Goal: Information Seeking & Learning: Learn about a topic

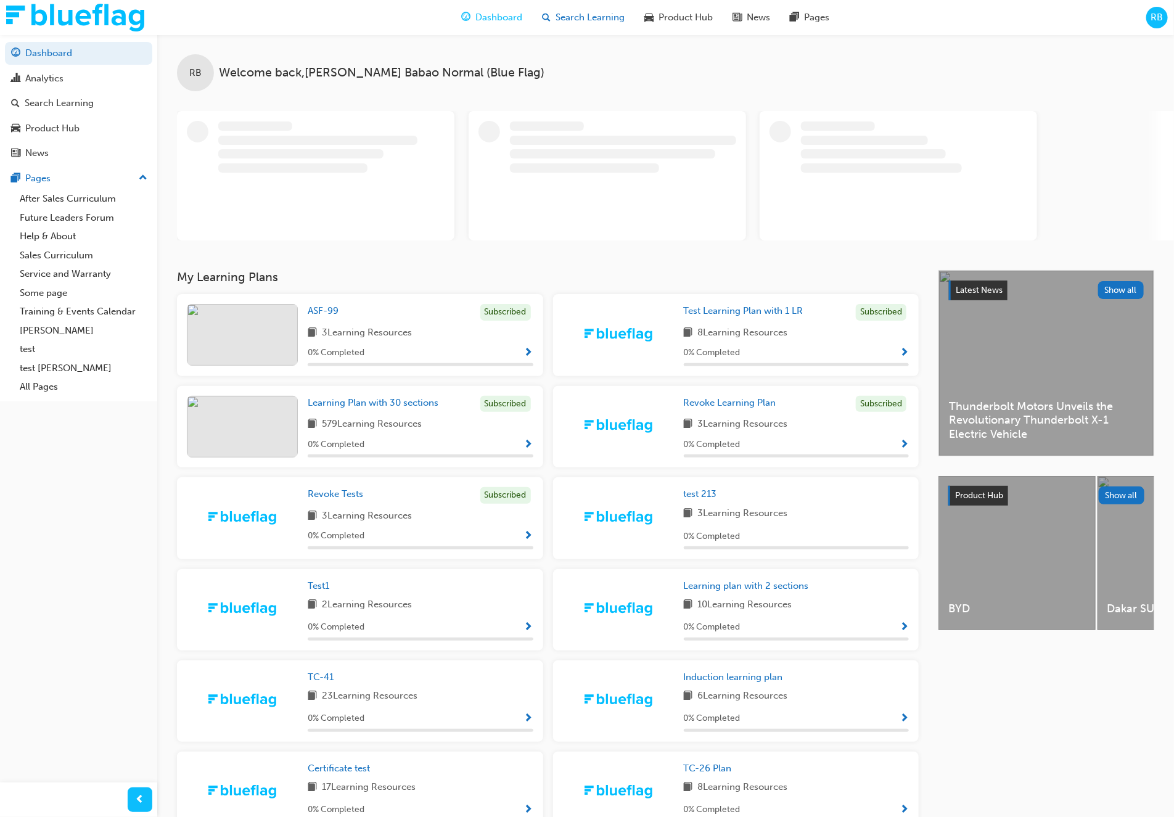
click at [587, 19] on span "Search Learning" at bounding box center [590, 17] width 69 height 14
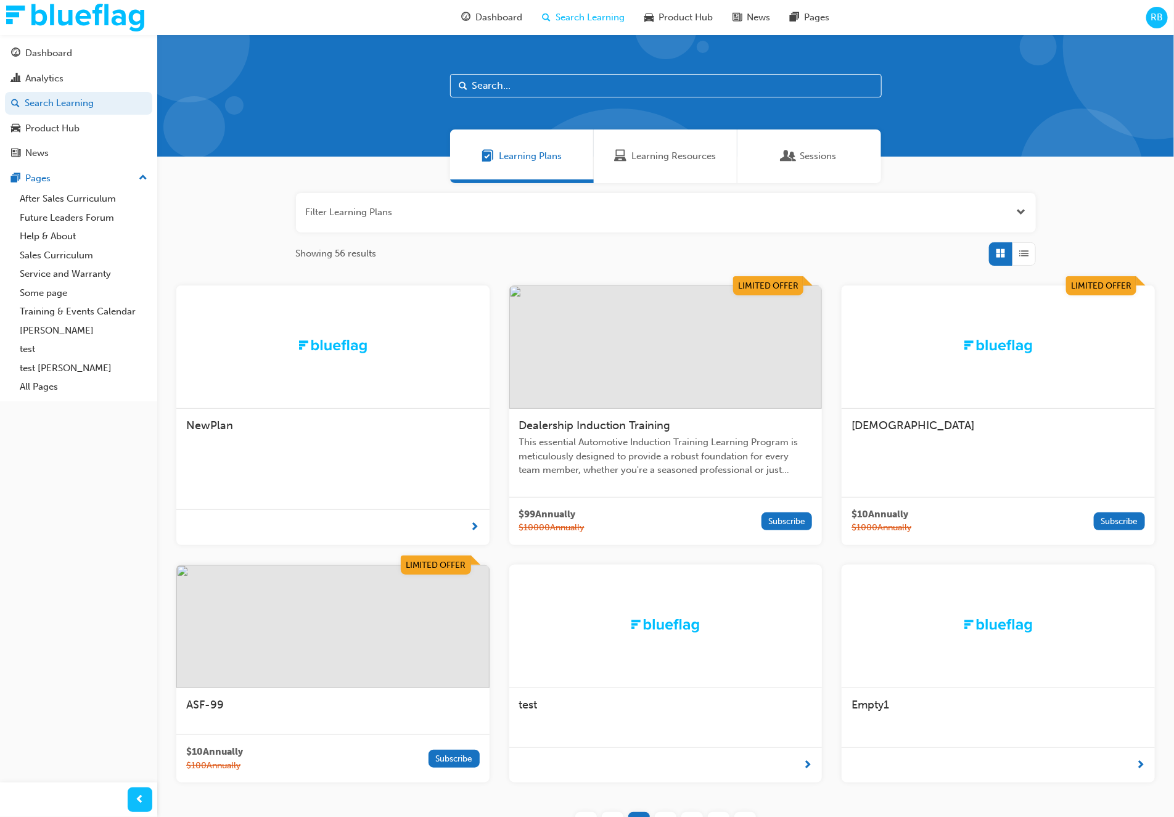
click at [683, 429] on div "Dealership Induction Training" at bounding box center [665, 426] width 293 height 15
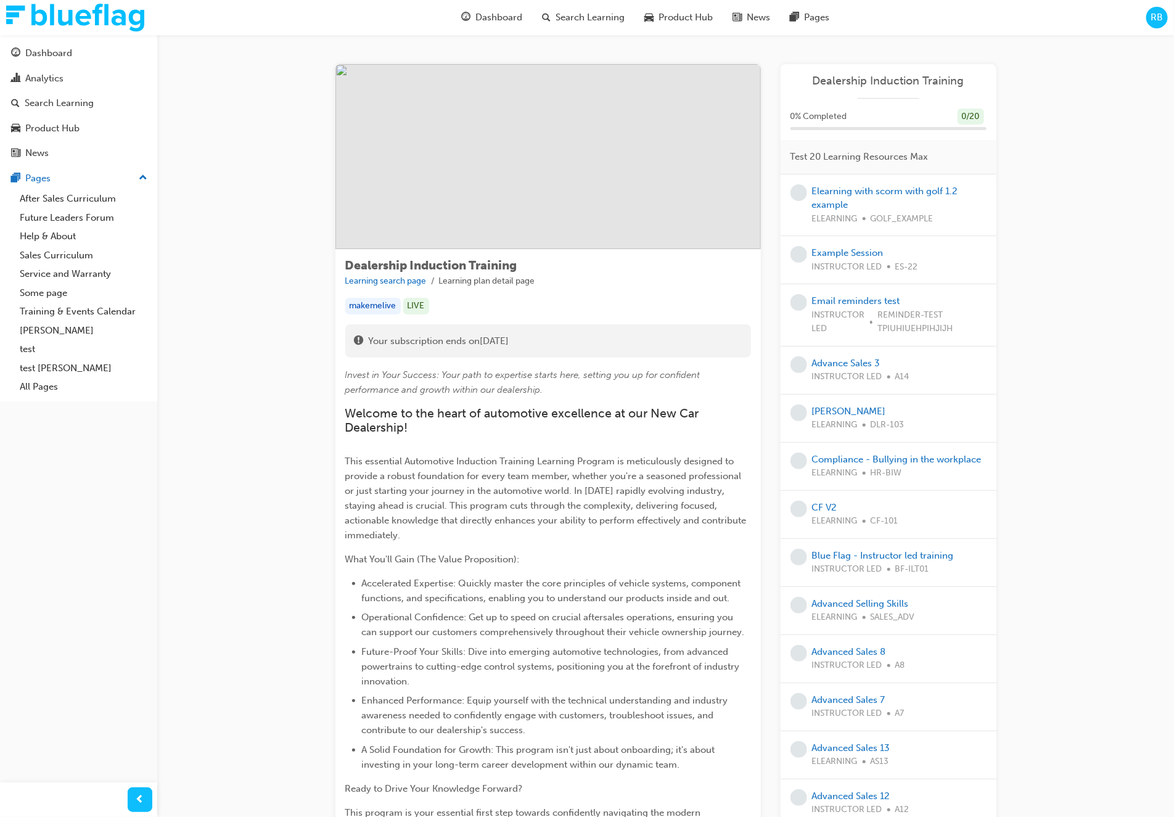
click at [1161, 10] on div "RB" at bounding box center [1157, 18] width 22 height 22
